Goal: Information Seeking & Learning: Learn about a topic

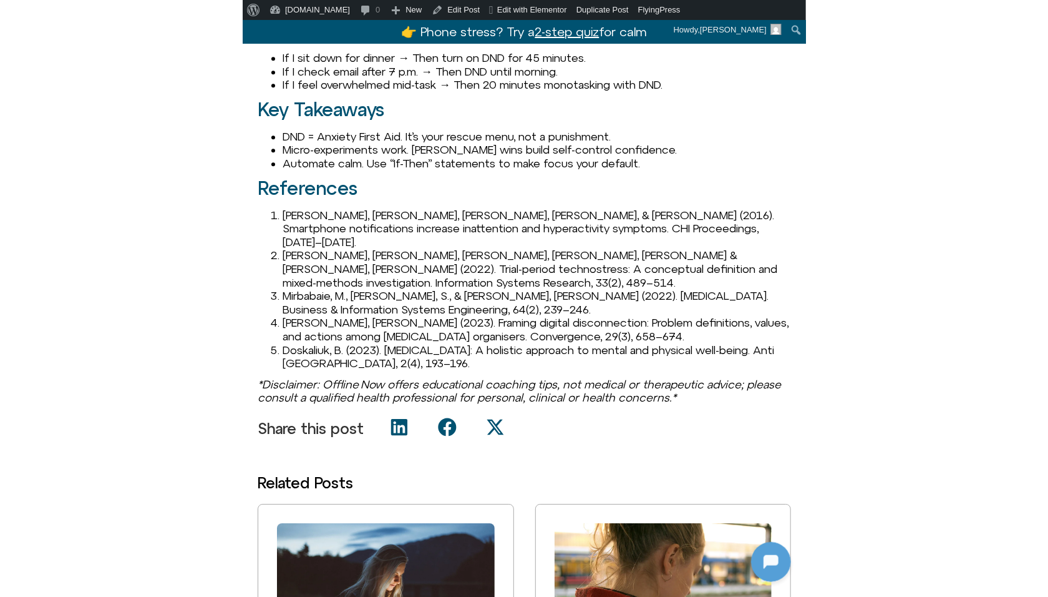
scroll to position [1251, 0]
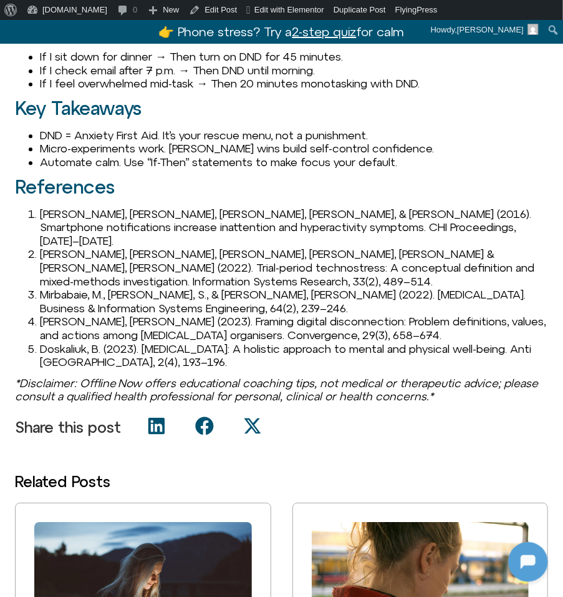
click at [49, 225] on li "Kushlev, K., Proulx, J., & Dunn, E. W. (2016). Smartphone notifications increas…" at bounding box center [294, 227] width 509 height 41
click at [80, 230] on li "Kushlev, K., Proulx, J., & Dunn, E. W. (2016). Smartphone notifications increas…" at bounding box center [294, 227] width 509 height 41
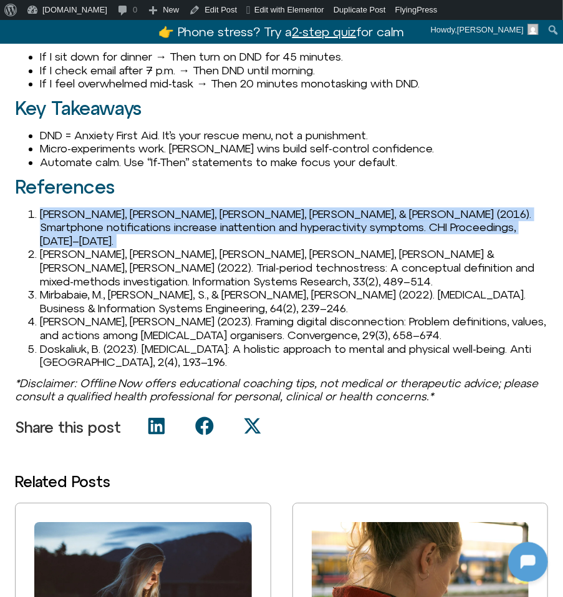
click at [80, 230] on li "Kushlev, K., Proulx, J., & Dunn, E. W. (2016). Smartphone notifications increas…" at bounding box center [294, 227] width 509 height 41
copy li "Kushlev, K., Proulx, J., & Dunn, E. W. (2016). Smartphone notifications increas…"
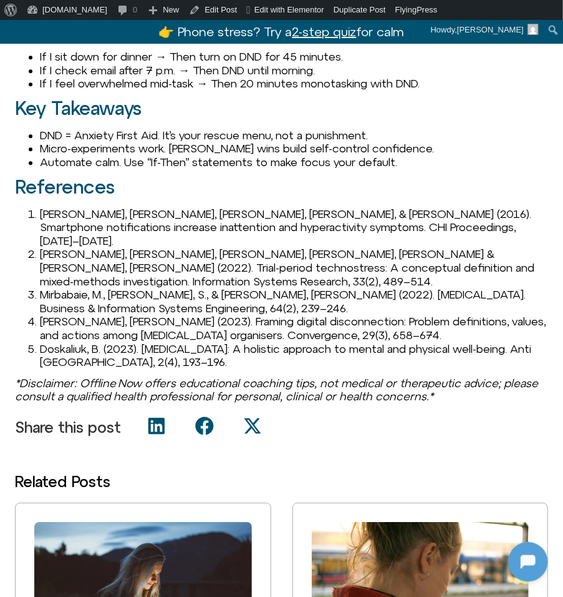
click at [248, 416] on icon "Share on x-twitter" at bounding box center [252, 425] width 19 height 19
click at [326, 233] on li "Kushlev, K., Proulx, J., & Dunn, E. W. (2016). Smartphone notifications increas…" at bounding box center [294, 227] width 509 height 41
click at [243, 233] on li "Kushlev, K., Proulx, J., & Dunn, E. W. (2016). Smartphone notifications increas…" at bounding box center [294, 227] width 509 height 41
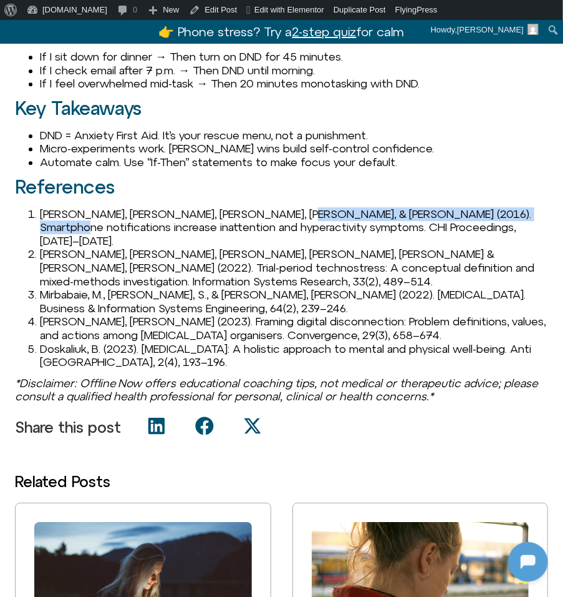
drag, startPoint x: 261, startPoint y: 226, endPoint x: 499, endPoint y: 227, distance: 238.4
click at [500, 227] on li "Kushlev, K., Proulx, J., & Dunn, E. W. (2016). Smartphone notifications increas…" at bounding box center [294, 227] width 509 height 41
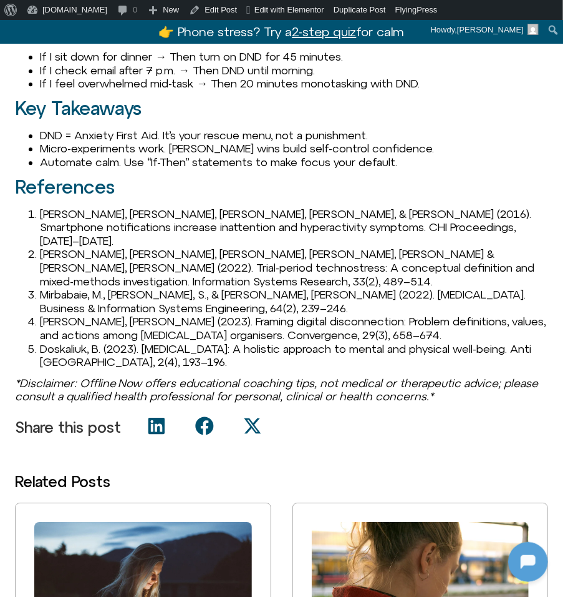
click at [90, 261] on li "Maier, C., Laumer, S., Thatcher, J. B., & Weitzel, T. (2022). Trial-period tech…" at bounding box center [294, 267] width 509 height 41
drag, startPoint x: 40, startPoint y: 225, endPoint x: 220, endPoint y: 222, distance: 180.4
click at [220, 222] on li "Kushlev, K., Proulx, J., & Dunn, E. W. (2016). Smartphone notifications increas…" at bounding box center [294, 227] width 509 height 41
copy li "Kushlev, K., Proulx, J., & Dunn, E. W."
click at [90, 293] on li "Mirbabaie, M., Stieglitz, S., & Marx, J. (2022). Digital detox. Business & Info…" at bounding box center [294, 301] width 509 height 27
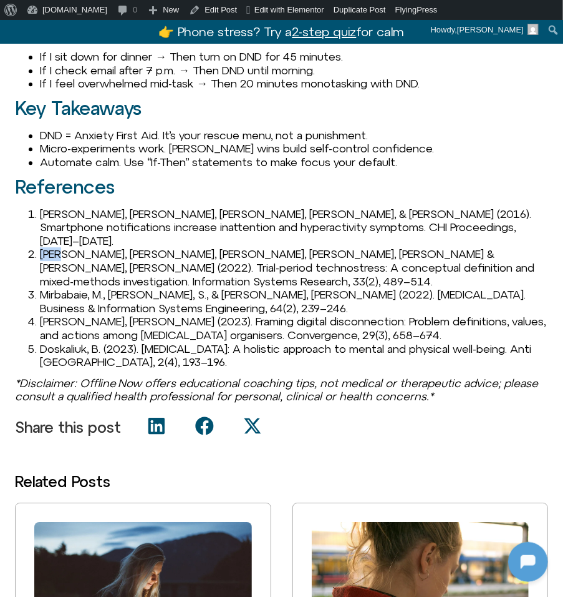
drag, startPoint x: 41, startPoint y: 255, endPoint x: 62, endPoint y: 255, distance: 21.2
click at [62, 255] on li "Maier, C., Laumer, S., Thatcher, J. B., & Weitzel, T. (2022). Trial-period tech…" at bounding box center [294, 267] width 509 height 41
drag, startPoint x: 67, startPoint y: 252, endPoint x: 46, endPoint y: 230, distance: 31.3
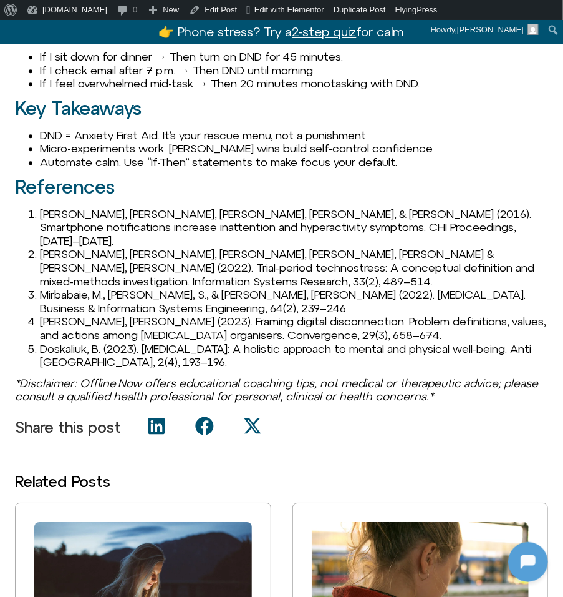
click at [52, 263] on li "Maier, C., Laumer, S., Thatcher, J. B., & Weitzel, T. (2022). Trial-period tech…" at bounding box center [294, 267] width 509 height 41
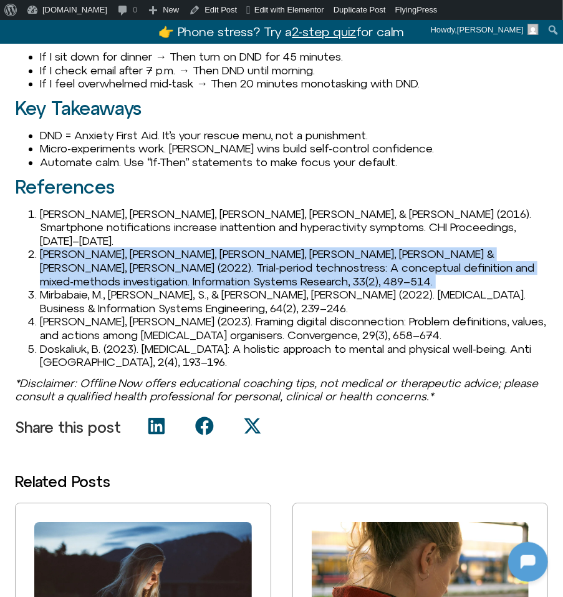
click at [52, 263] on li "Maier, C., Laumer, S., Thatcher, J. B., & Weitzel, T. (2022). Trial-period tech…" at bounding box center [294, 267] width 509 height 41
copy li "Maier, C., Laumer, S., Thatcher, J. B., & Weitzel, T. (2022). Trial-period tech…"
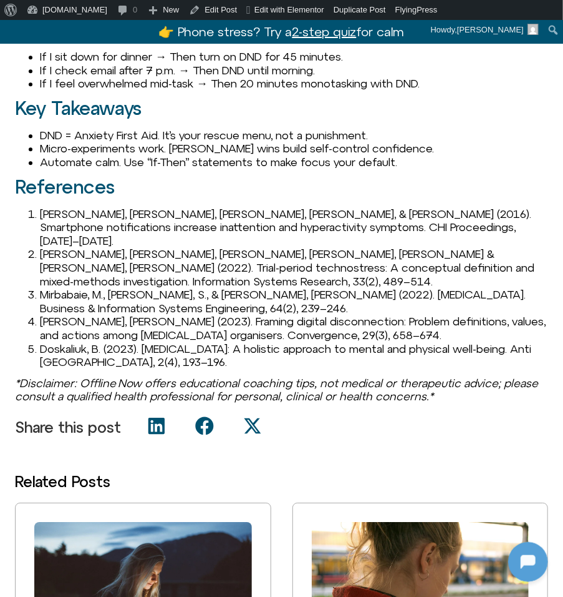
click at [66, 288] on li "Mirbabaie, M., Stieglitz, S., & Marx, J. (2022). Digital detox. Business & Info…" at bounding box center [294, 301] width 509 height 27
copy li "Mirbabaie"
click at [58, 288] on li "Mirbabaie, M., Stieglitz, S., & Marx, J. (2022). Digital detox. Business & Info…" at bounding box center [294, 301] width 509 height 27
drag, startPoint x: 39, startPoint y: 279, endPoint x: 263, endPoint y: 275, distance: 224.1
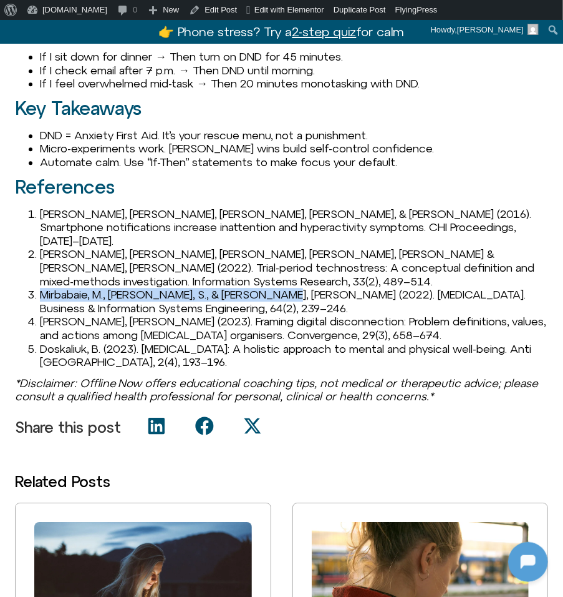
click at [264, 288] on li "Mirbabaie, M., Stieglitz, S., & Marx, J. (2022). Digital detox. Business & Info…" at bounding box center [294, 301] width 509 height 27
copy li "Mirbabaie, M., Stieglitz, S., & Marx, J. (2022)."
click at [49, 315] on li "Syvertsen, T. (2023). Framing digital disconnection: Problem definitions, value…" at bounding box center [294, 328] width 509 height 27
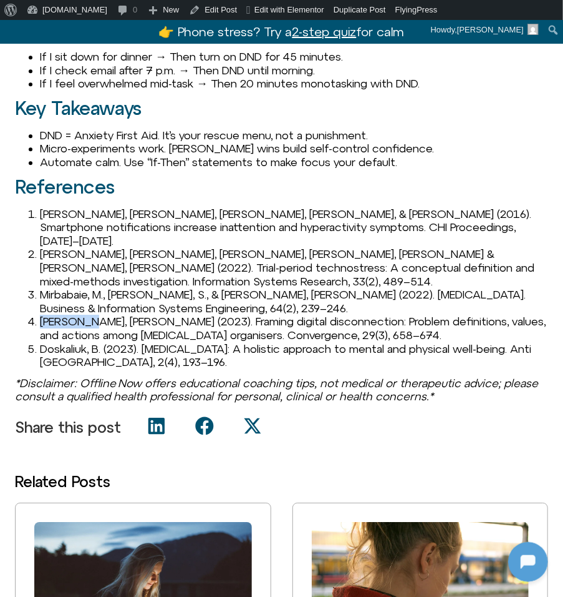
click at [49, 315] on li "Syvertsen, T. (2023). Framing digital disconnection: Problem definitions, value…" at bounding box center [294, 328] width 509 height 27
copy li "Syvertsen"
click at [74, 315] on li "Syvertsen, T. (2023). Framing digital disconnection: Problem definitions, value…" at bounding box center [294, 328] width 509 height 27
drag, startPoint x: 109, startPoint y: 307, endPoint x: 33, endPoint y: 307, distance: 75.5
click at [40, 315] on li "Syvertsen, T. (2023). Framing digital disconnection: Problem definitions, value…" at bounding box center [294, 328] width 509 height 27
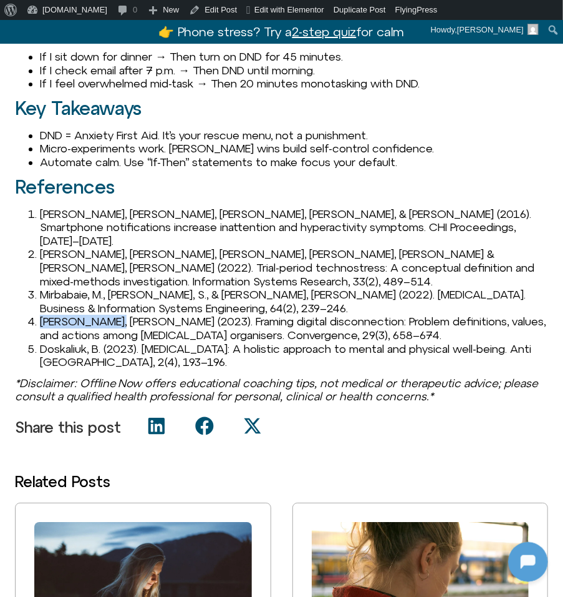
copy li "Syvertsen, T."
click at [149, 315] on li "Syvertsen, T. (2023). Framing digital disconnection: Problem definitions, value…" at bounding box center [294, 328] width 509 height 27
click at [132, 315] on li "Syvertsen, T. (2023). Framing digital disconnection: Problem definitions, value…" at bounding box center [294, 328] width 509 height 27
copy li "2023"
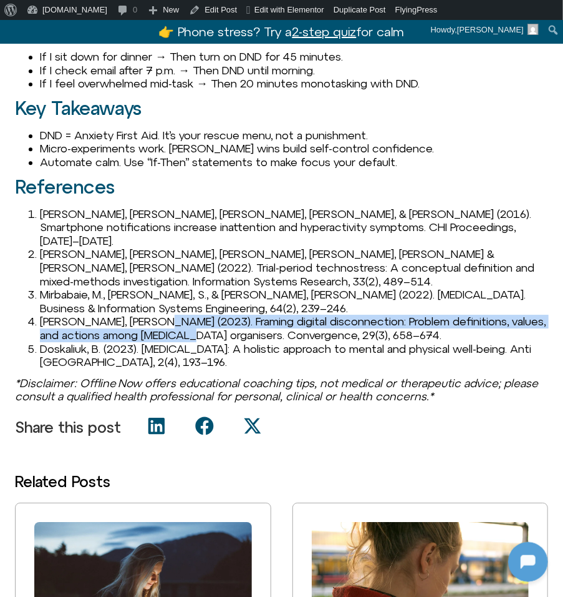
drag, startPoint x: 149, startPoint y: 310, endPoint x: 200, endPoint y: 320, distance: 52.9
click at [200, 320] on li "Syvertsen, T. (2023). Framing digital disconnection: Problem definitions, value…" at bounding box center [294, 328] width 509 height 27
copy li "Framing digital disconnection: Problem definitions, values, and actions among d…"
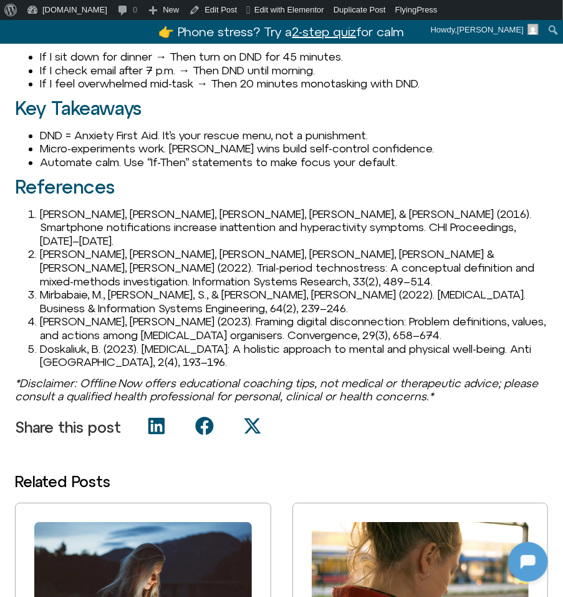
click at [236, 327] on li "Syvertsen, T. (2023). Framing digital disconnection: Problem definitions, value…" at bounding box center [294, 328] width 509 height 27
drag, startPoint x: 359, startPoint y: 320, endPoint x: 321, endPoint y: 321, distance: 38.1
click at [321, 321] on li "Syvertsen, T. (2023). Framing digital disconnection: Problem definitions, value…" at bounding box center [294, 328] width 509 height 27
drag, startPoint x: 318, startPoint y: 321, endPoint x: 361, endPoint y: 322, distance: 43.1
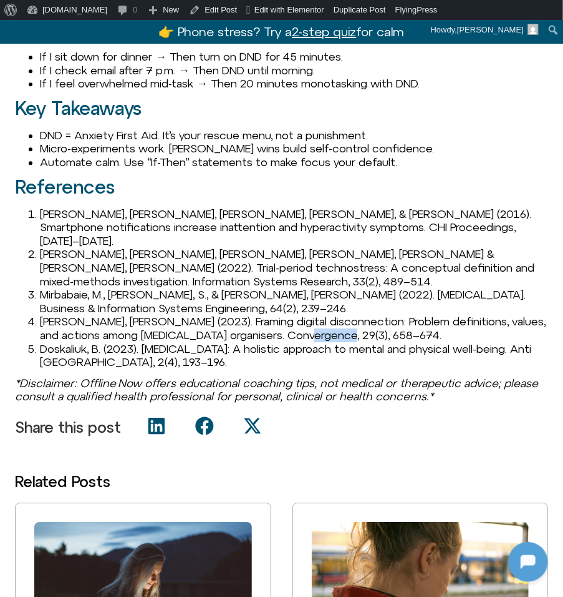
click at [361, 322] on li "Syvertsen, T. (2023). Framing digital disconnection: Problem definitions, value…" at bounding box center [294, 328] width 509 height 27
click at [175, 315] on li "Syvertsen, T. (2023). Framing digital disconnection: Problem definitions, value…" at bounding box center [294, 328] width 509 height 27
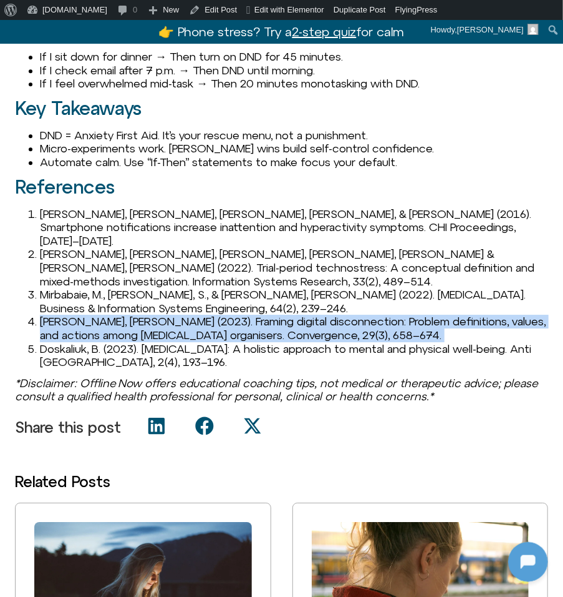
click at [175, 315] on li "Syvertsen, T. (2023). Framing digital disconnection: Problem definitions, value…" at bounding box center [294, 328] width 509 height 27
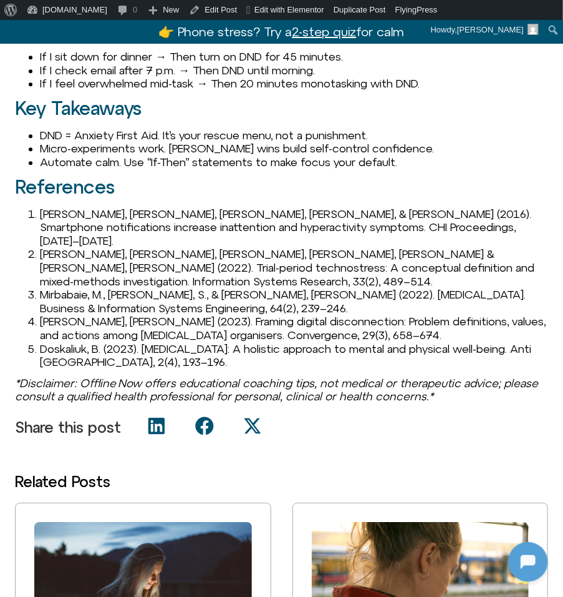
click at [75, 342] on li "Doskaliuk, B. (2023). Digital detox: A holistic approach to mental and physical…" at bounding box center [294, 355] width 509 height 27
